Goal: Task Accomplishment & Management: Use online tool/utility

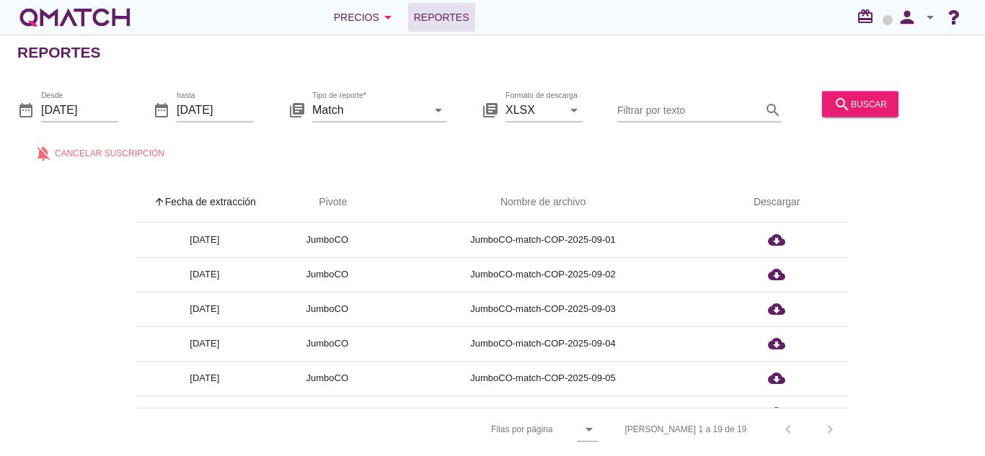
scroll to position [472, 0]
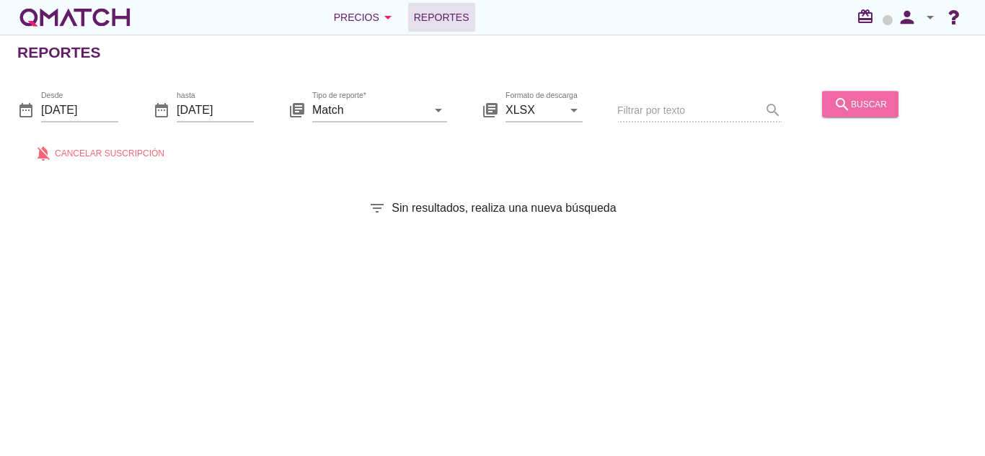
click at [840, 105] on icon "search" at bounding box center [842, 103] width 17 height 17
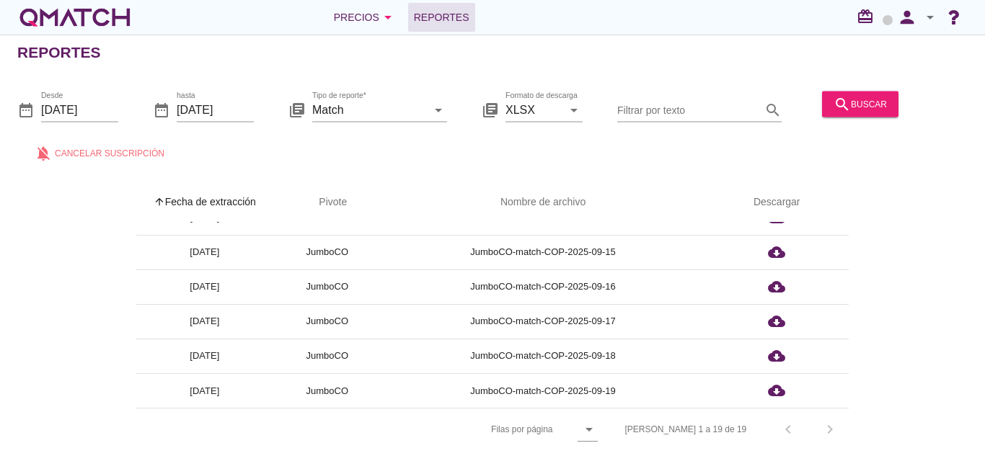
scroll to position [5, 0]
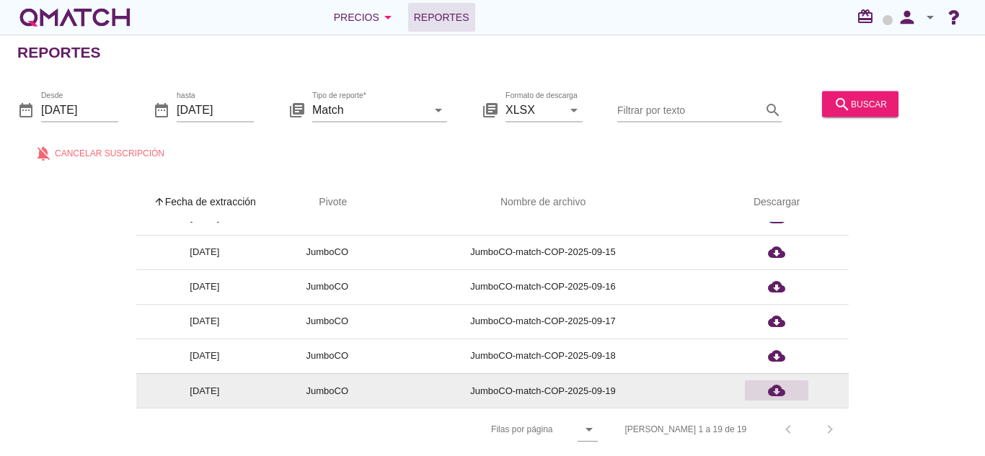
click at [770, 383] on icon "cloud_download" at bounding box center [776, 390] width 17 height 17
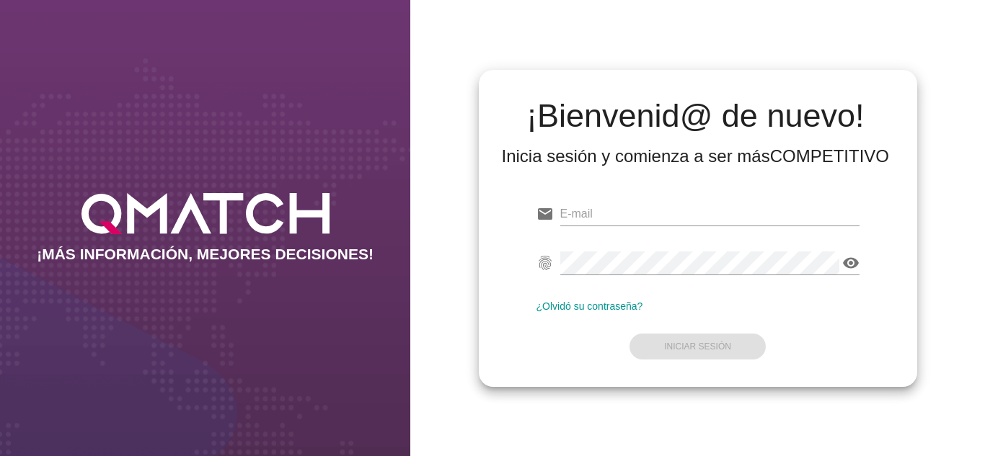
type input "oscargerman.reyrojas@cencosud.com.co"
click at [511, 345] on div "email oscargerman.reyrojas@cencosud.com.co fingerprint visibility ¿Olvidó su co…" at bounding box center [697, 278] width 415 height 196
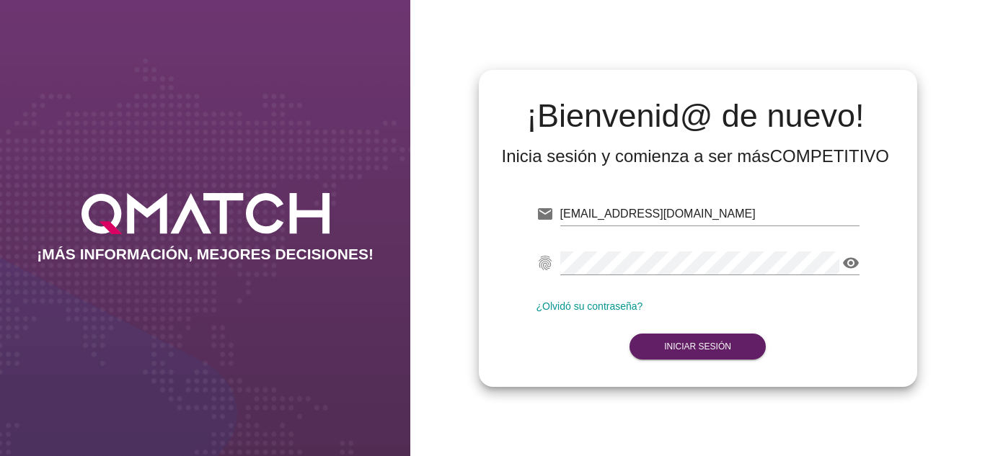
click at [701, 332] on form "email oscargerman.reyrojas@cencosud.com.co fingerprint visibility ¿Olvidó su co…" at bounding box center [698, 279] width 323 height 170
click at [702, 336] on button "Iniciar Sesión" at bounding box center [698, 347] width 136 height 26
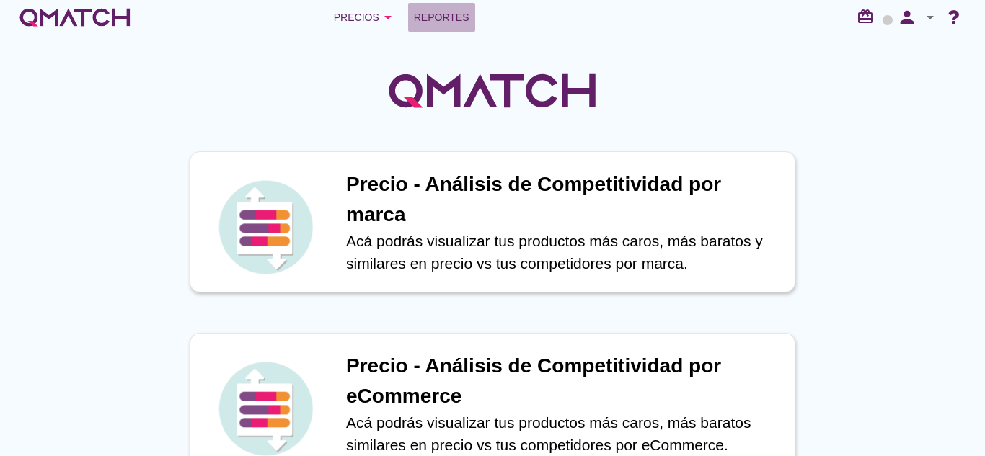
click at [425, 28] on link "Reportes" at bounding box center [441, 17] width 67 height 29
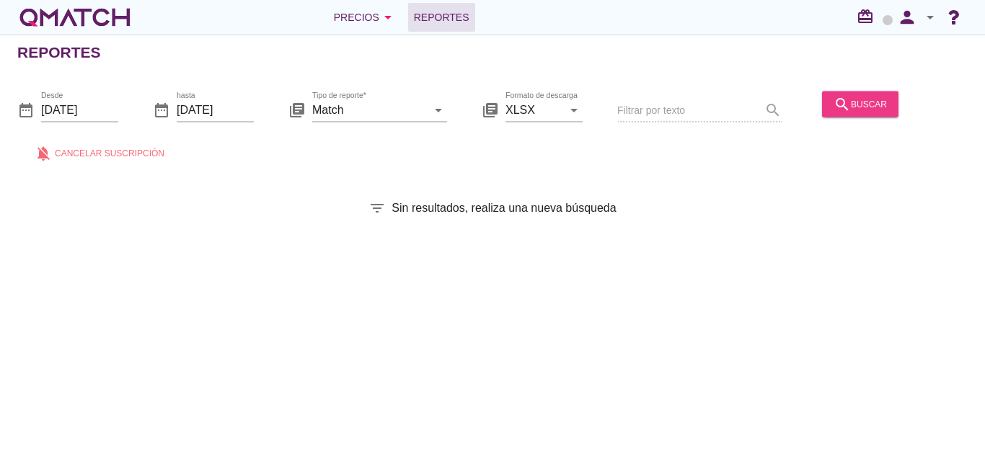
click at [824, 101] on button "search buscar" at bounding box center [860, 104] width 76 height 26
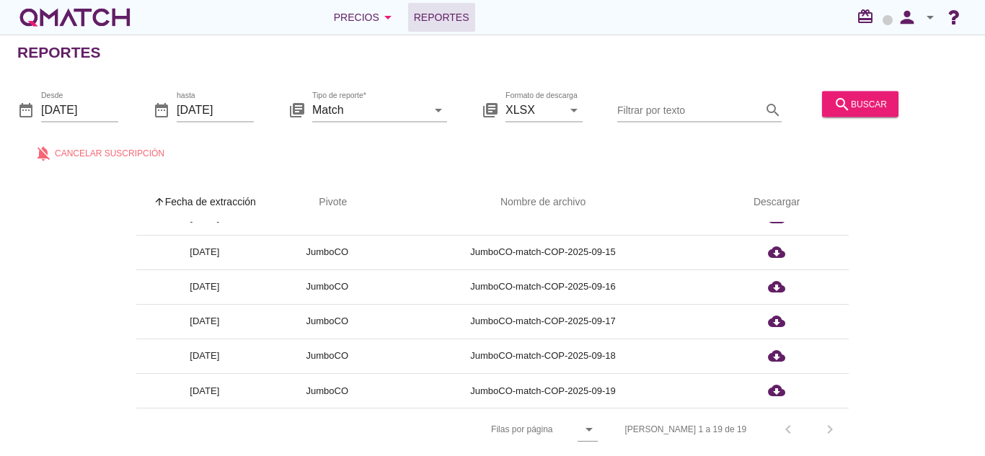
scroll to position [5, 0]
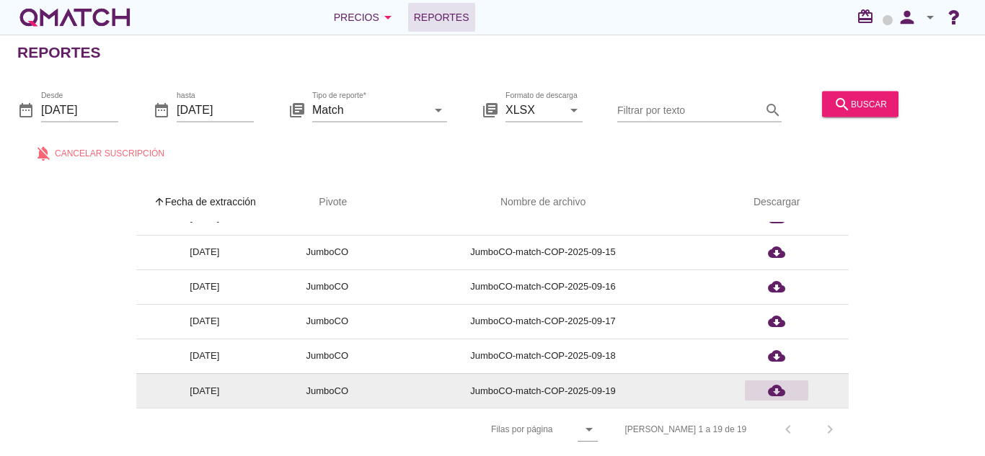
click at [783, 385] on icon "cloud_download" at bounding box center [776, 390] width 17 height 17
